Goal: Navigation & Orientation: Find specific page/section

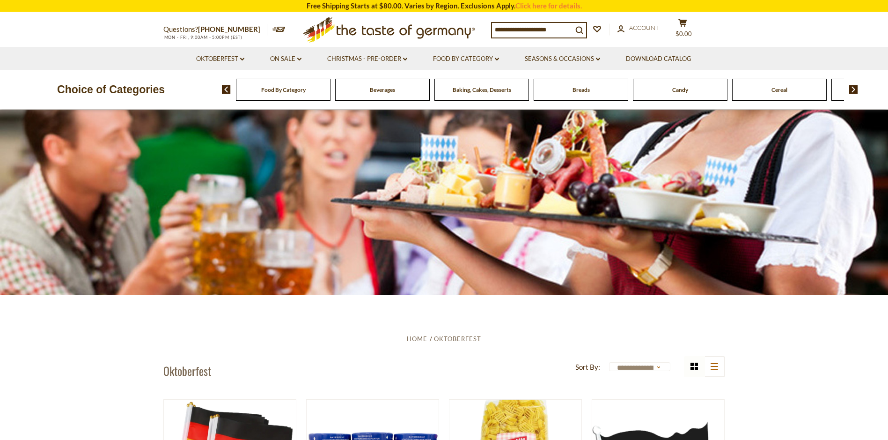
click at [0, 0] on link "All Oktoberfest" at bounding box center [0, 0] width 0 height 0
